Goal: Book appointment/travel/reservation

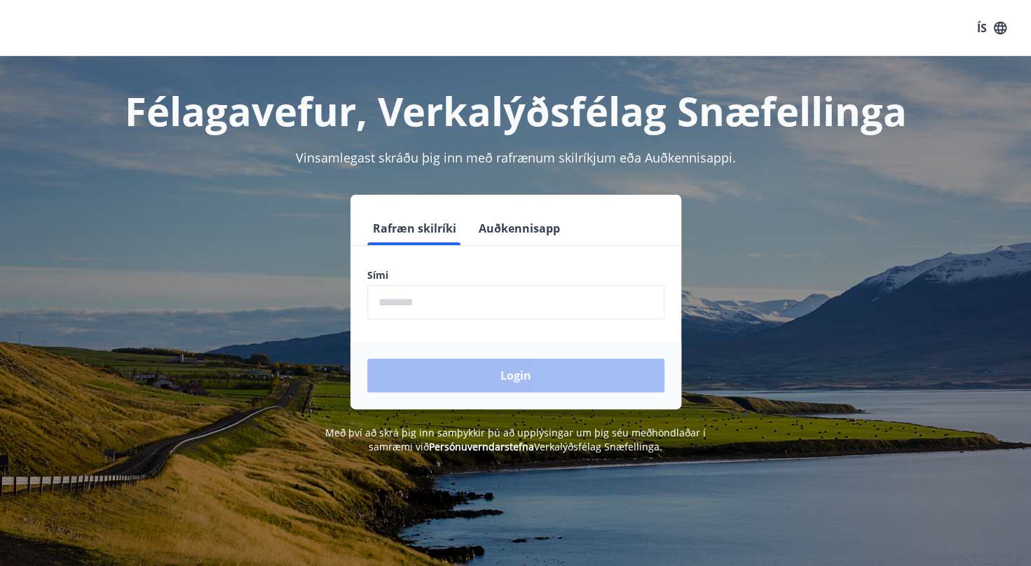
click at [568, 301] on input "phone" at bounding box center [515, 302] width 297 height 34
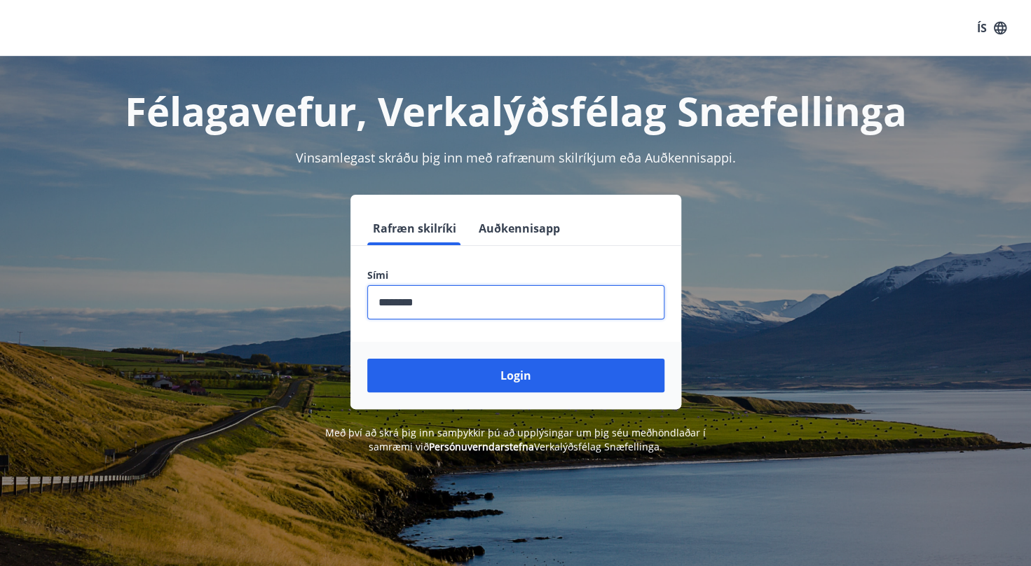
type input "********"
click at [367, 359] on button "Login" at bounding box center [515, 376] width 297 height 34
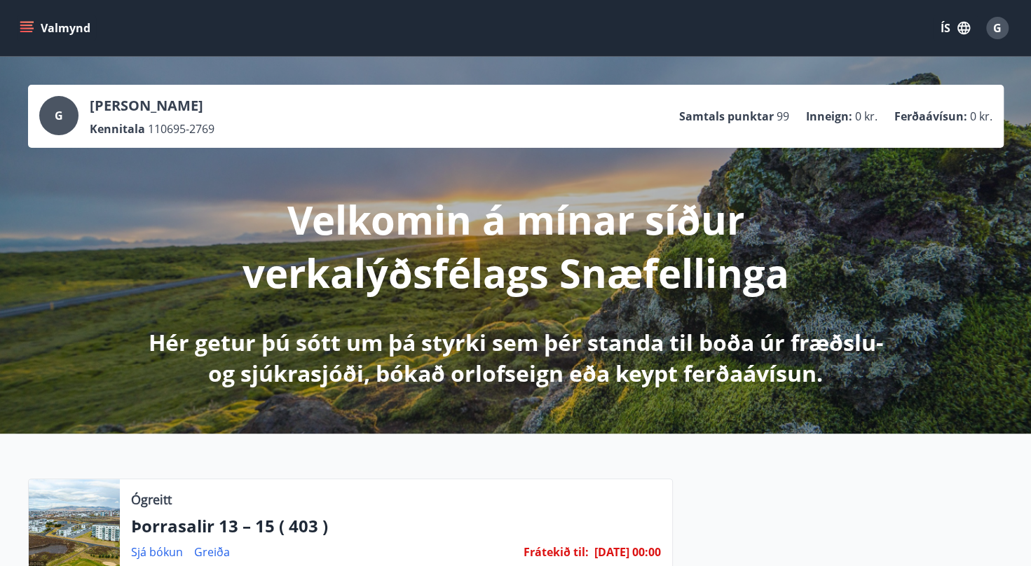
scroll to position [163, 0]
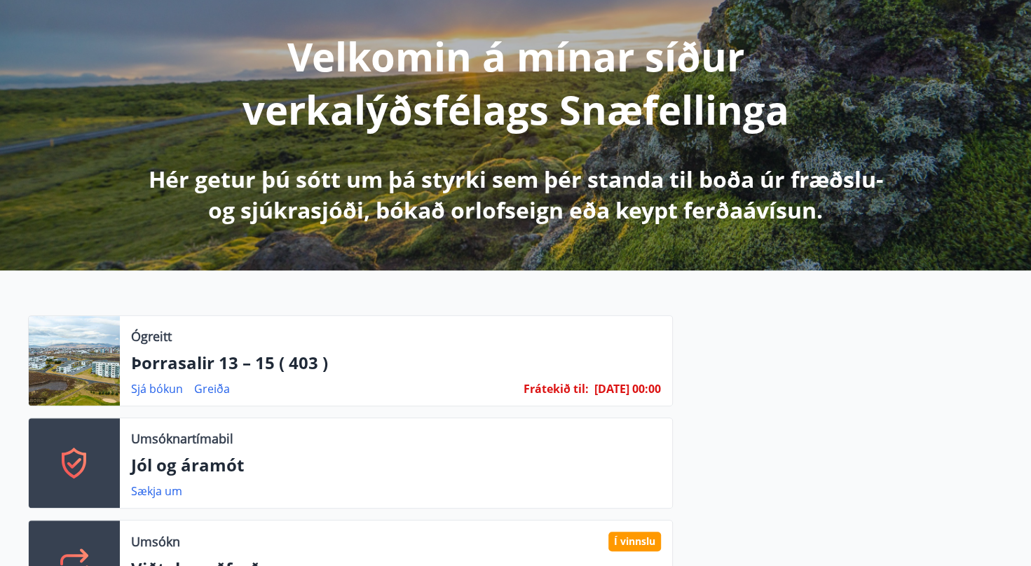
click at [146, 391] on link "Sjá bókun" at bounding box center [157, 388] width 52 height 15
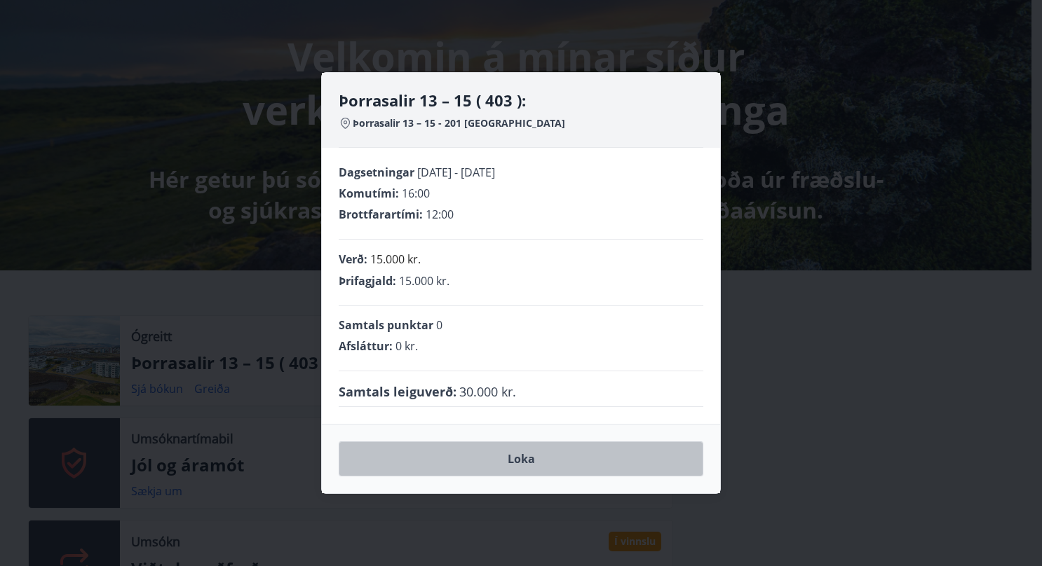
click at [462, 456] on button "Loka" at bounding box center [521, 459] width 364 height 35
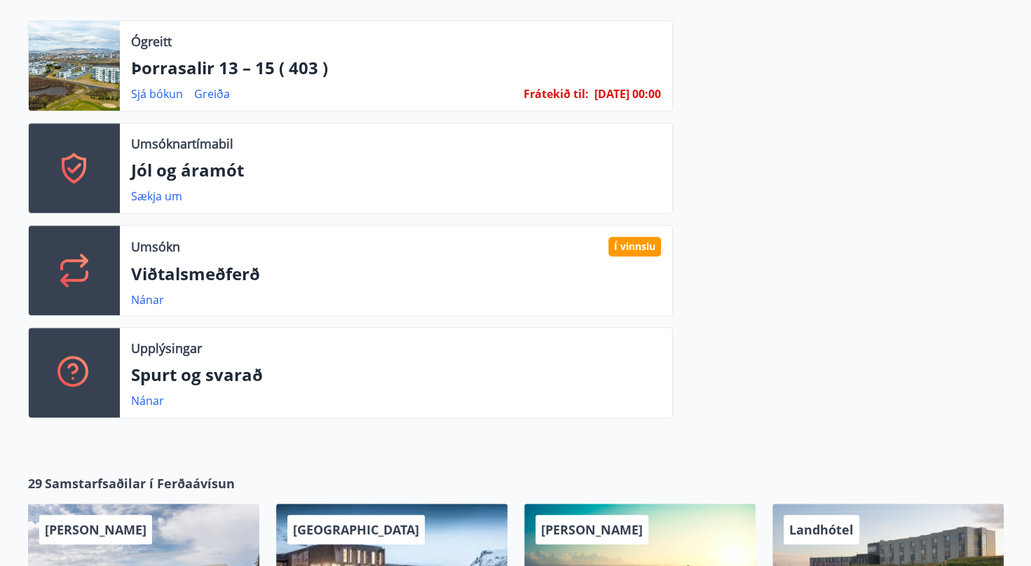
scroll to position [0, 0]
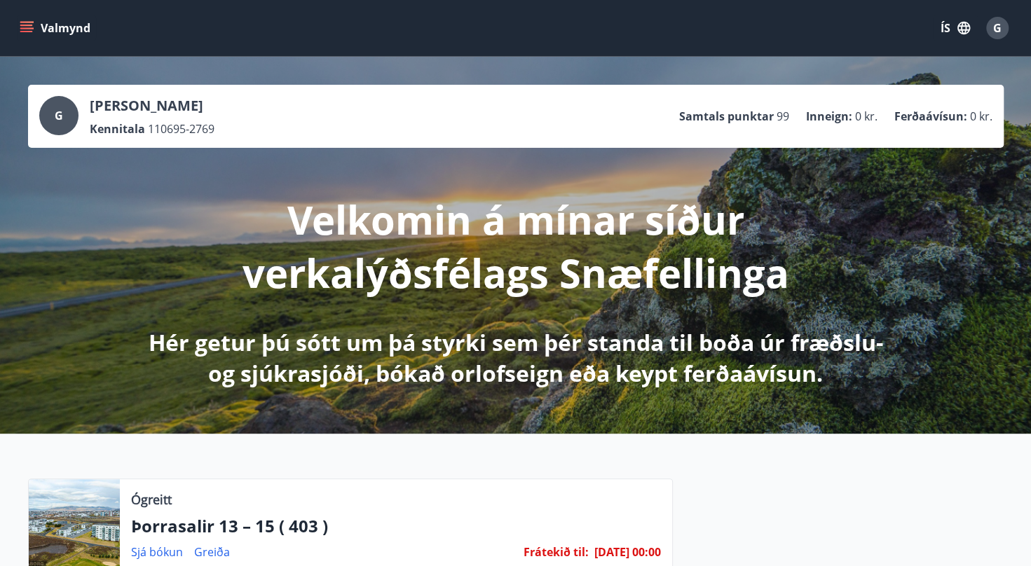
click at [22, 29] on icon "menu" at bounding box center [27, 28] width 14 height 14
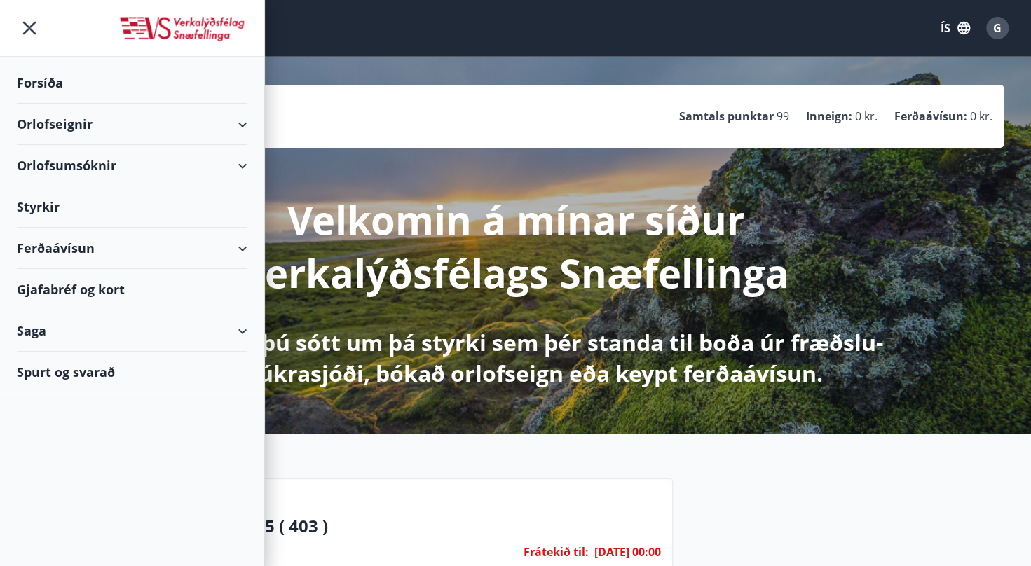
click at [243, 125] on div "Orlofseignir" at bounding box center [132, 124] width 231 height 41
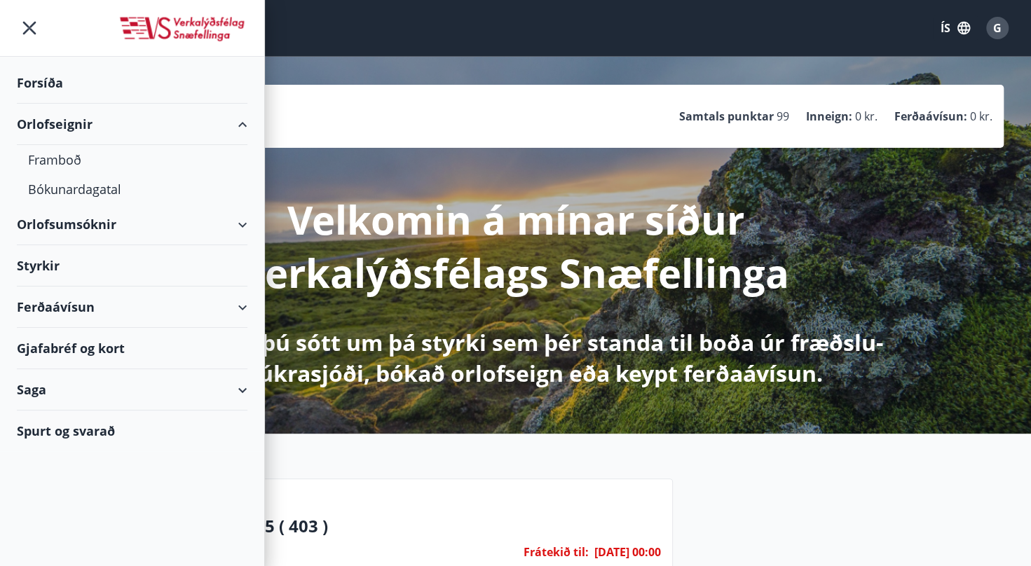
click at [57, 184] on div "Bókunardagatal" at bounding box center [132, 189] width 208 height 29
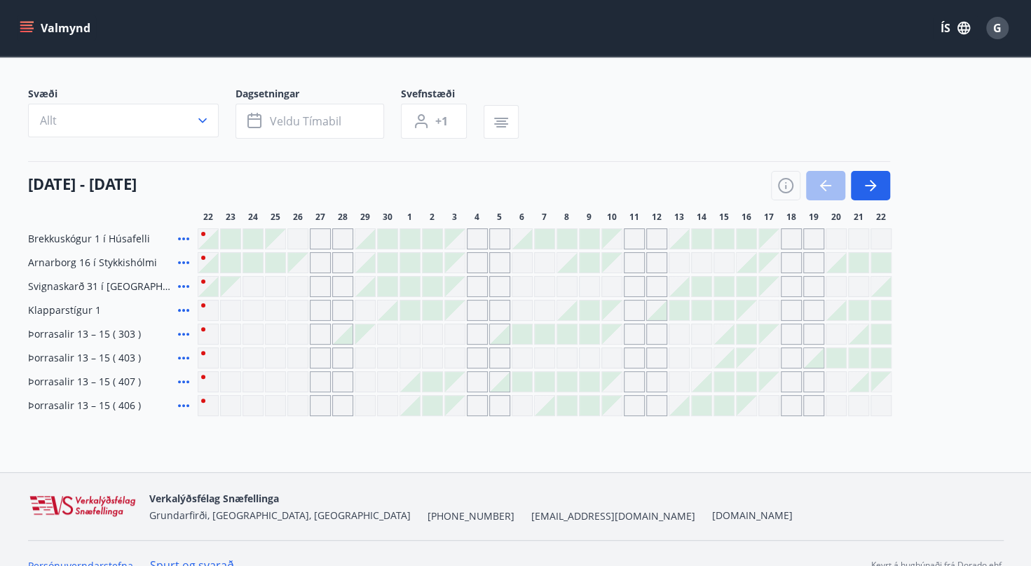
scroll to position [99, 0]
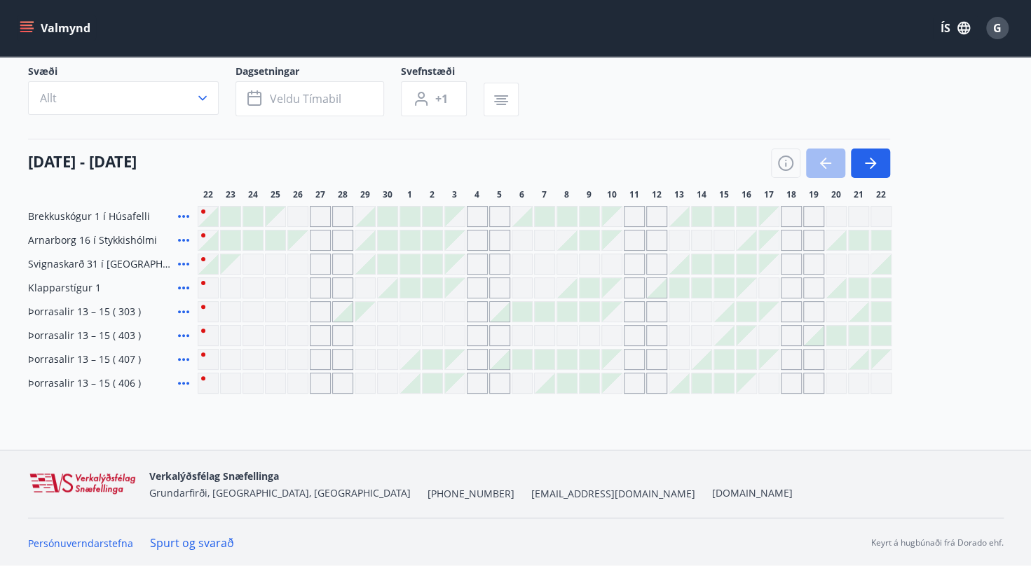
click at [551, 367] on div at bounding box center [545, 360] width 20 height 20
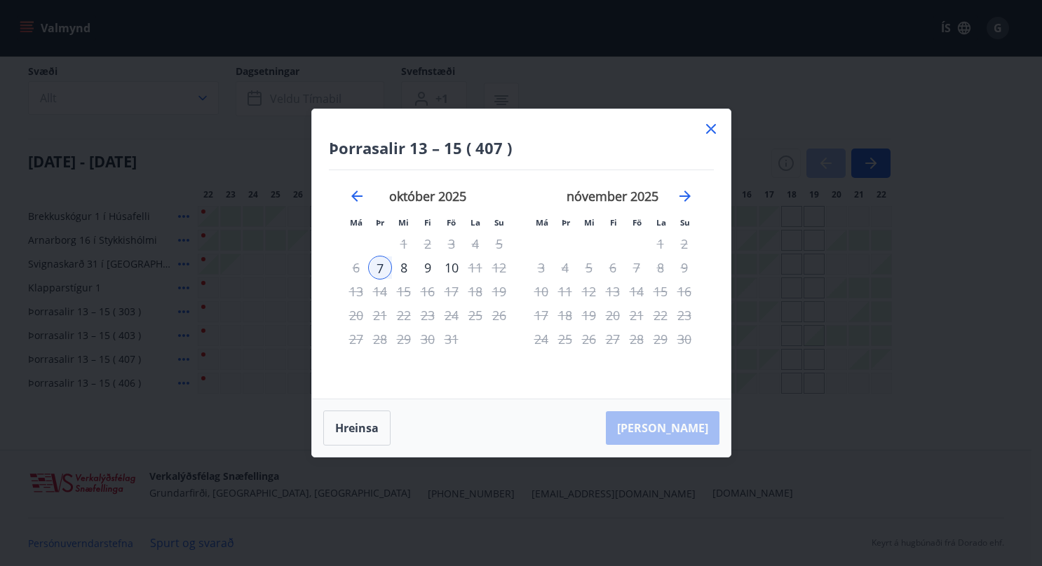
click at [428, 271] on div "9" at bounding box center [428, 268] width 24 height 24
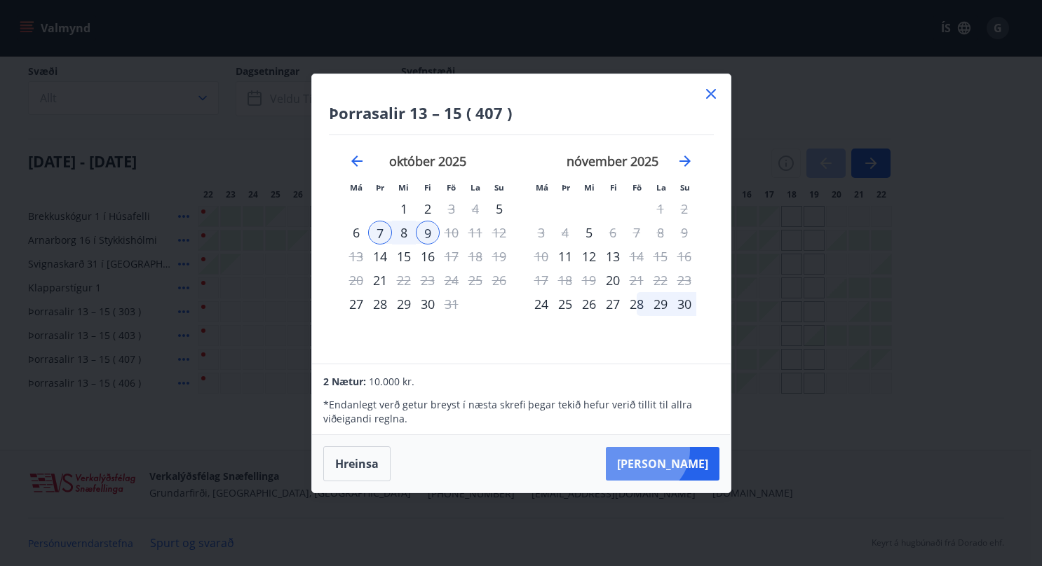
click at [686, 450] on button "[PERSON_NAME]" at bounding box center [663, 464] width 114 height 34
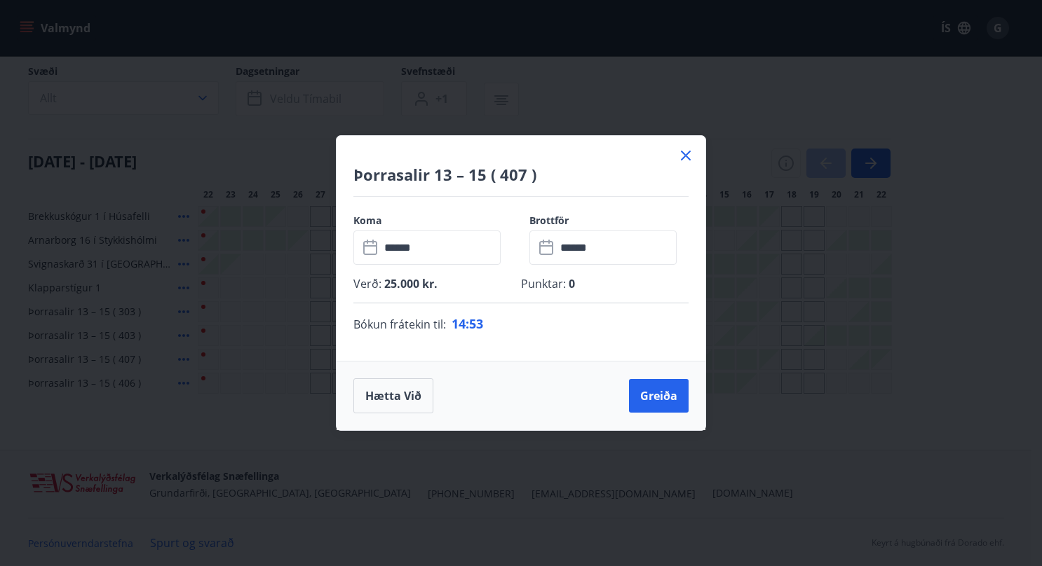
click at [674, 157] on div "Þorrasalir 13 – 15 ( 407 )" at bounding box center [520, 166] width 369 height 61
click at [676, 156] on div "Þorrasalir 13 – 15 ( 407 )" at bounding box center [520, 166] width 369 height 61
click at [680, 153] on icon at bounding box center [685, 155] width 17 height 17
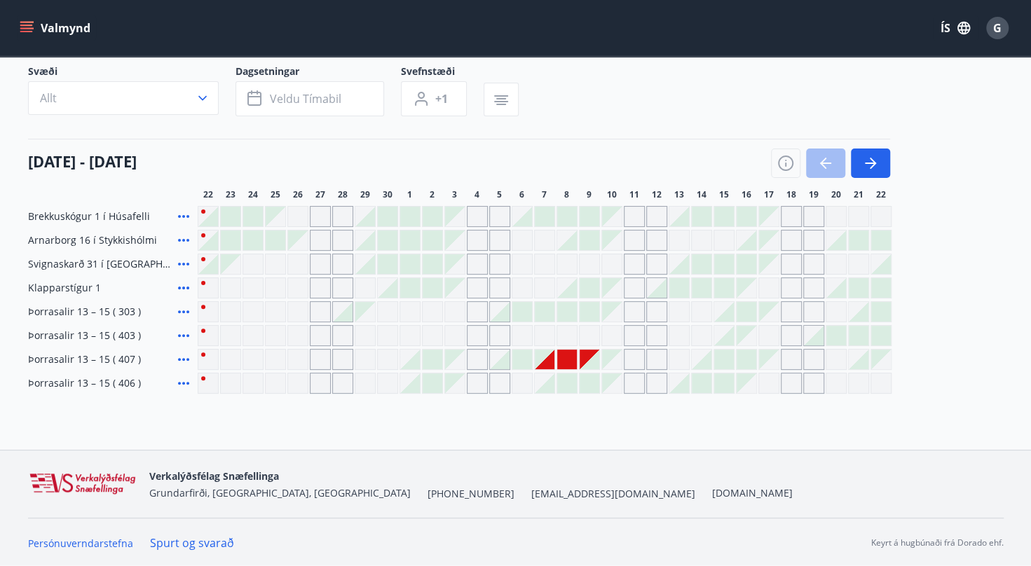
click at [568, 364] on div at bounding box center [567, 360] width 20 height 20
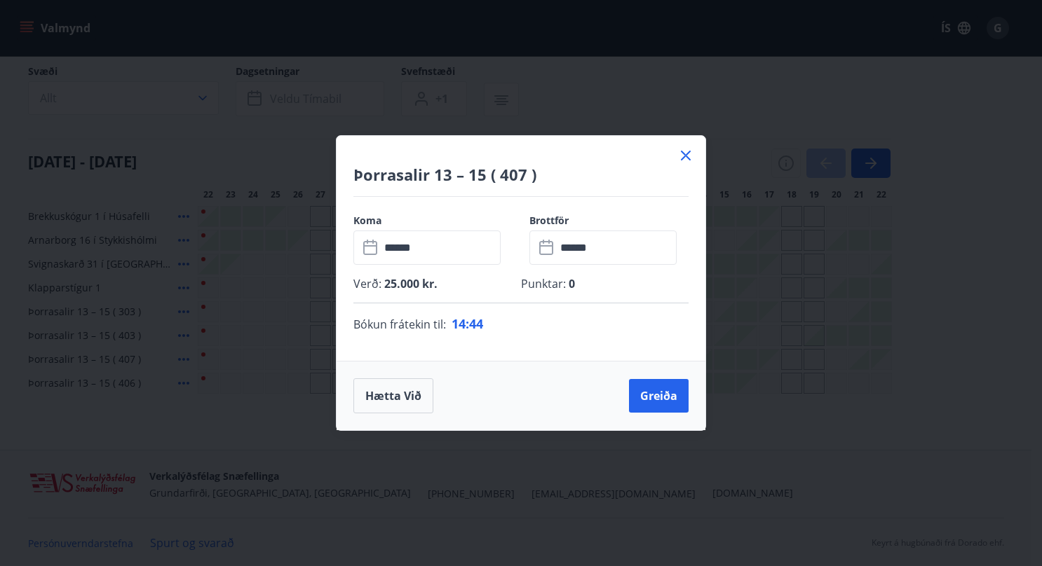
click at [371, 404] on button "Hætta við" at bounding box center [393, 395] width 80 height 35
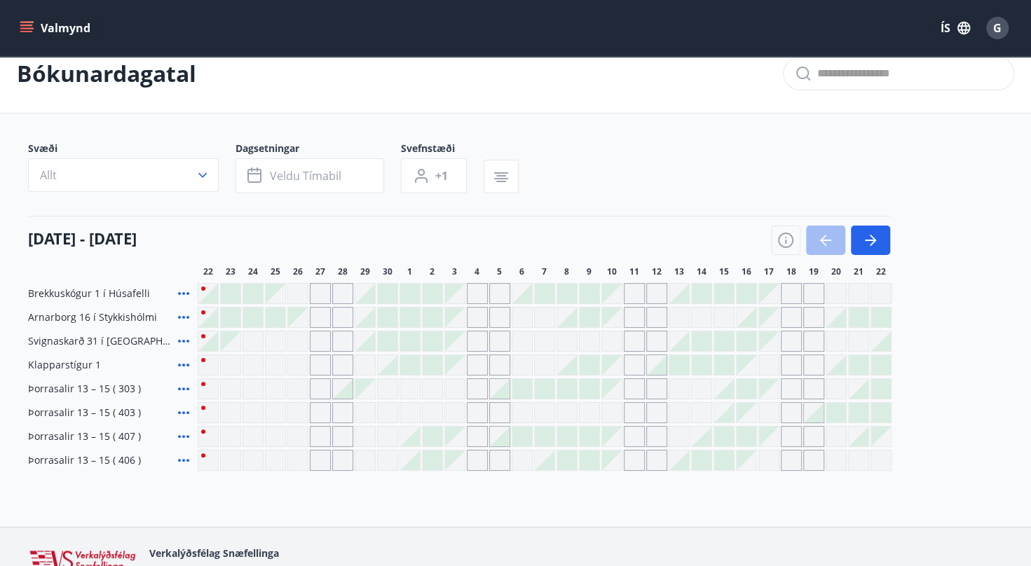
scroll to position [0, 0]
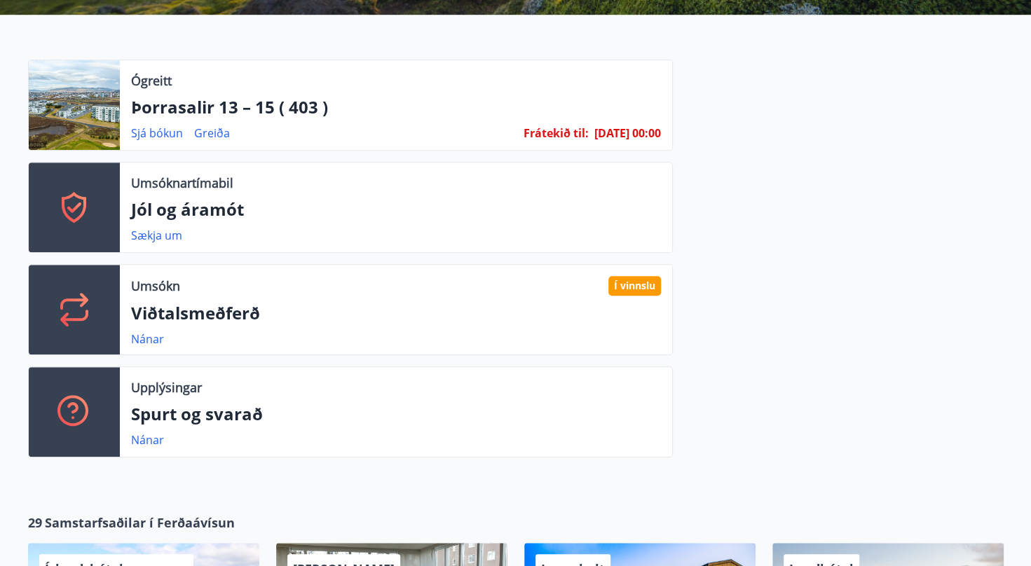
scroll to position [477, 0]
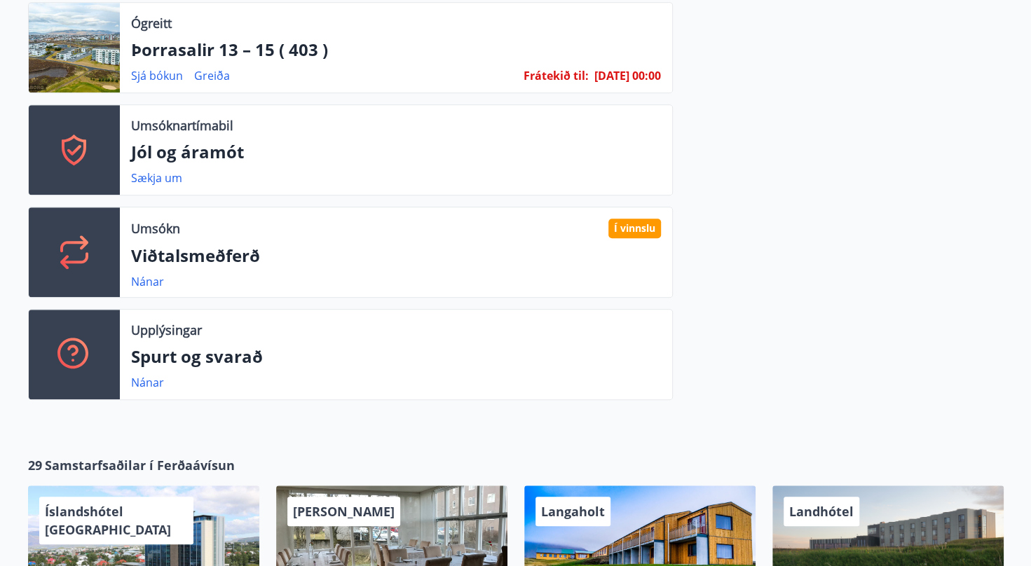
click at [116, 137] on div at bounding box center [74, 150] width 91 height 90
click at [144, 128] on p "Umsóknartímabil" at bounding box center [182, 125] width 102 height 18
click at [156, 162] on p "Jól og áramót" at bounding box center [396, 152] width 530 height 24
click at [181, 180] on div "Sækja um" at bounding box center [162, 178] width 62 height 17
click at [178, 179] on link "Sækja um" at bounding box center [156, 177] width 51 height 15
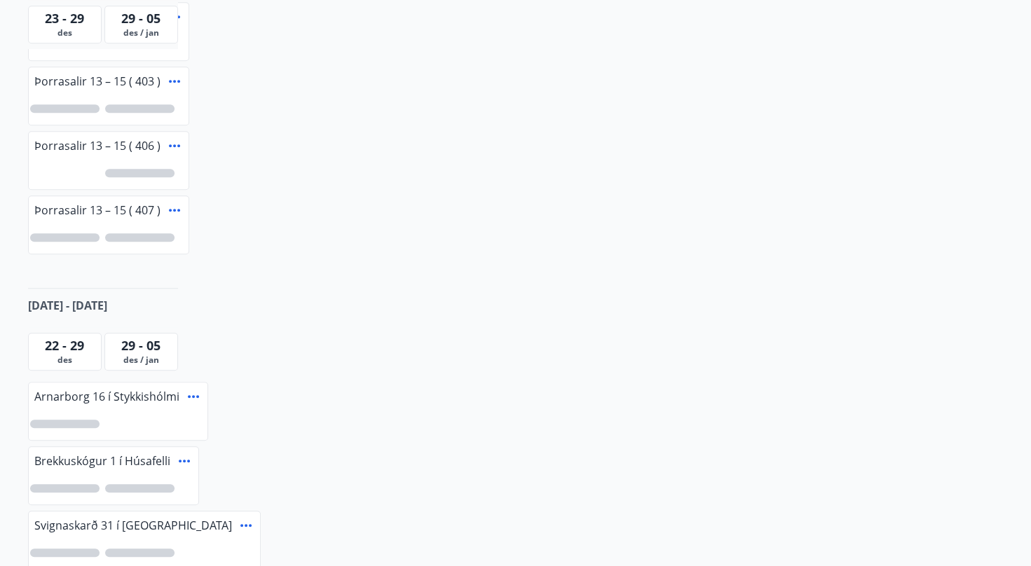
scroll to position [654, 0]
